Goal: Task Accomplishment & Management: Use online tool/utility

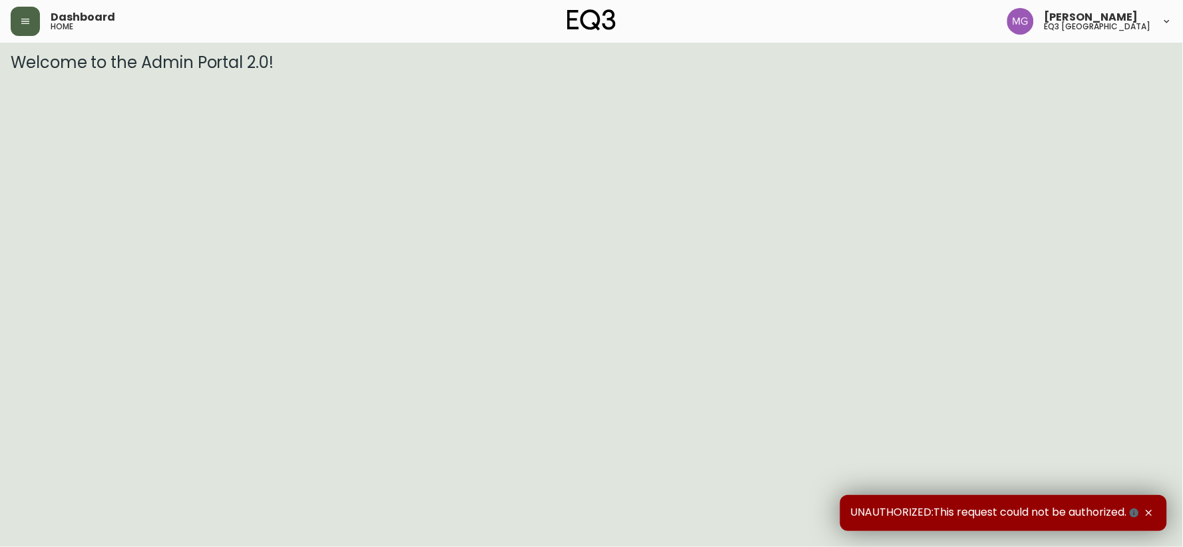
click at [31, 19] on button "button" at bounding box center [25, 21] width 29 height 29
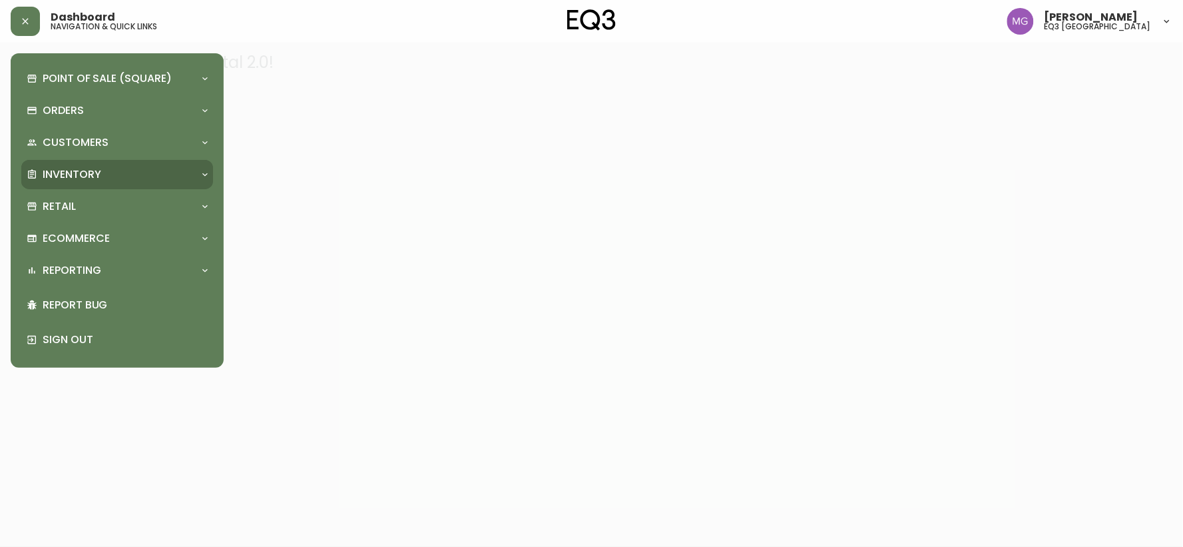
click at [101, 173] on p "Inventory" at bounding box center [72, 174] width 59 height 15
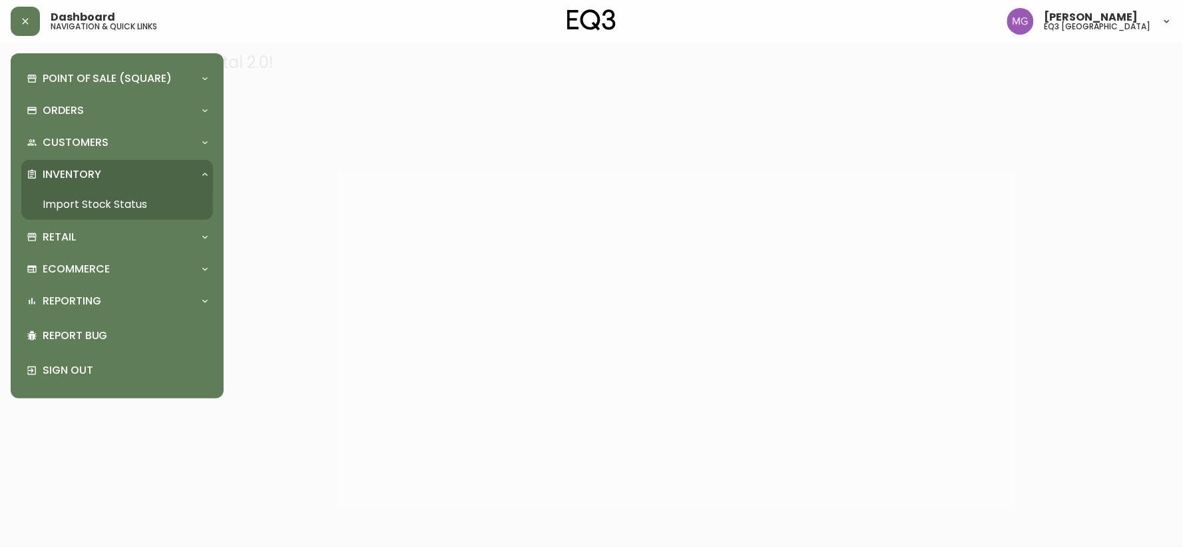
click at [101, 203] on link "Import Stock Status" at bounding box center [117, 204] width 192 height 31
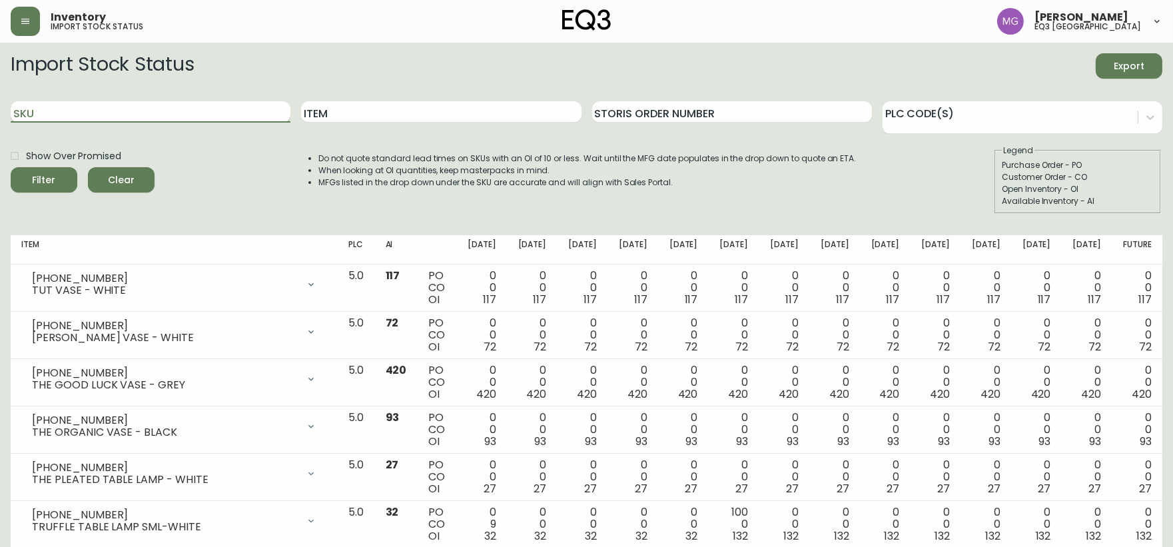
click at [141, 115] on input "SKU" at bounding box center [151, 111] width 280 height 21
paste input "[PHONE_NUMBER]"
type input "[PHONE_NUMBER]"
click at [11, 167] on button "Filter" at bounding box center [44, 179] width 67 height 25
